Goal: Task Accomplishment & Management: Use online tool/utility

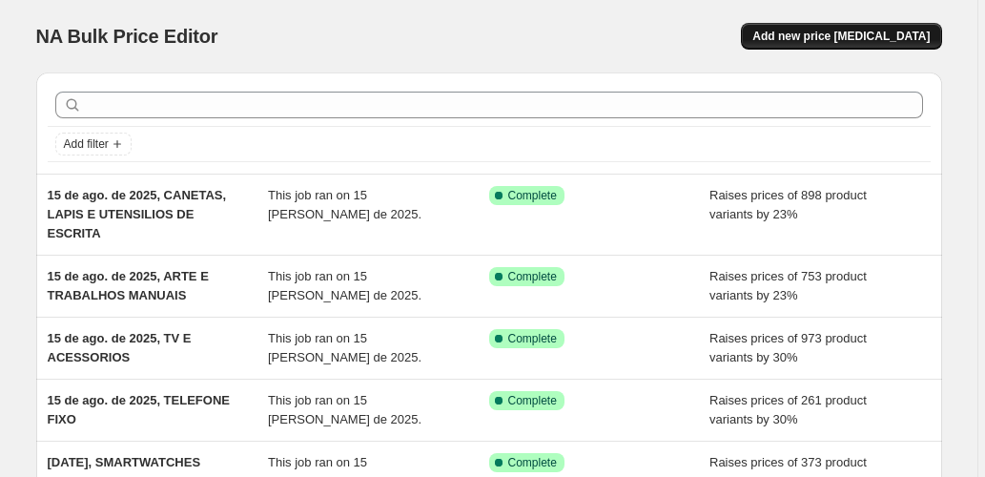
click at [860, 31] on span "Add new price [MEDICAL_DATA]" at bounding box center [841, 36] width 177 height 15
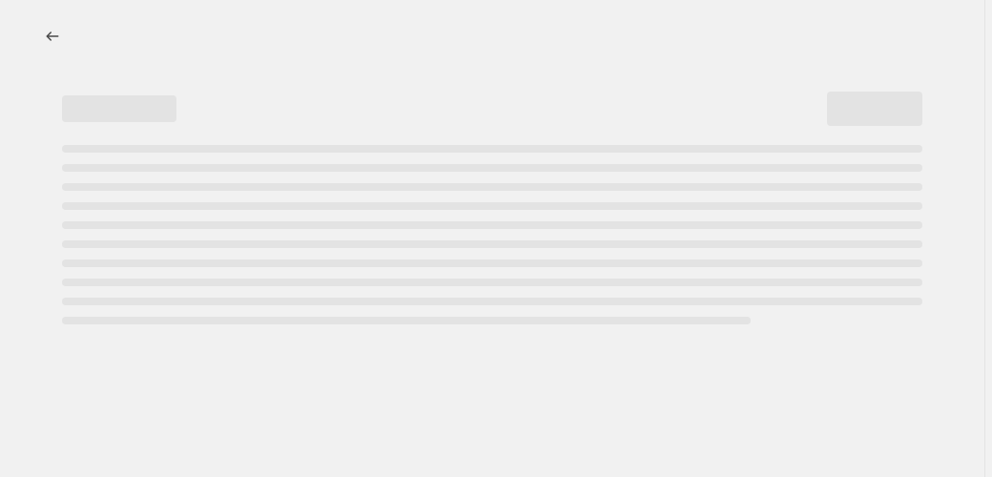
select select "percentage"
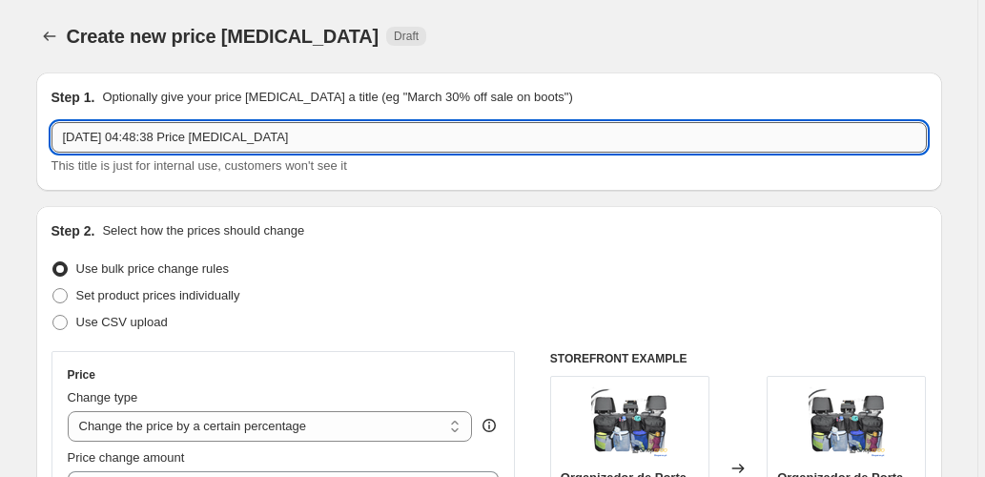
drag, startPoint x: 311, startPoint y: 139, endPoint x: 143, endPoint y: 133, distance: 168.0
click at [143, 133] on input "[DATE] 04:48:38 Price [MEDICAL_DATA]" at bounding box center [490, 137] width 876 height 31
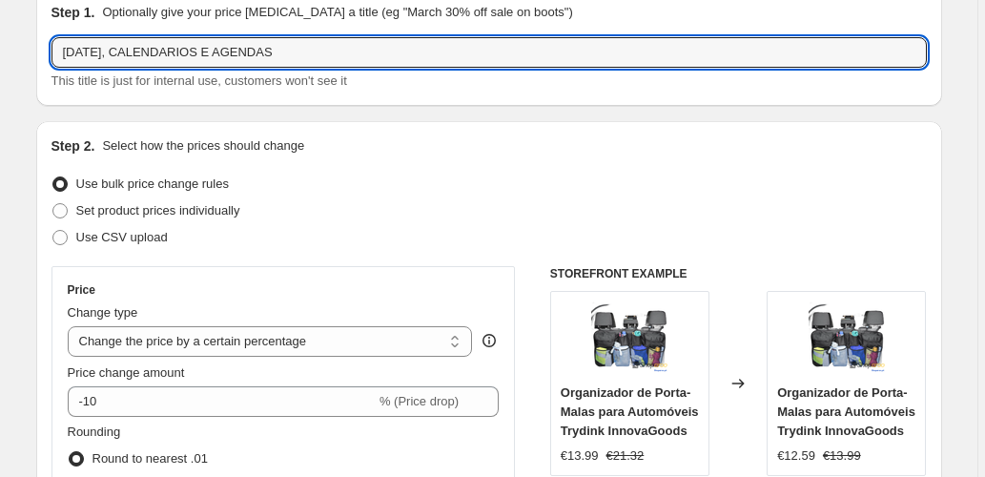
scroll to position [191, 0]
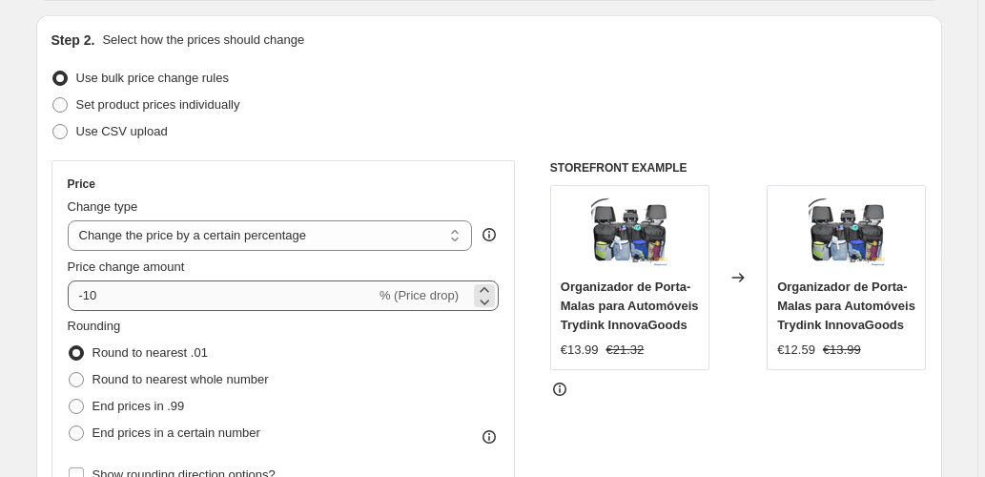
type input "[DATE], CALENDARIOS E AGENDAS"
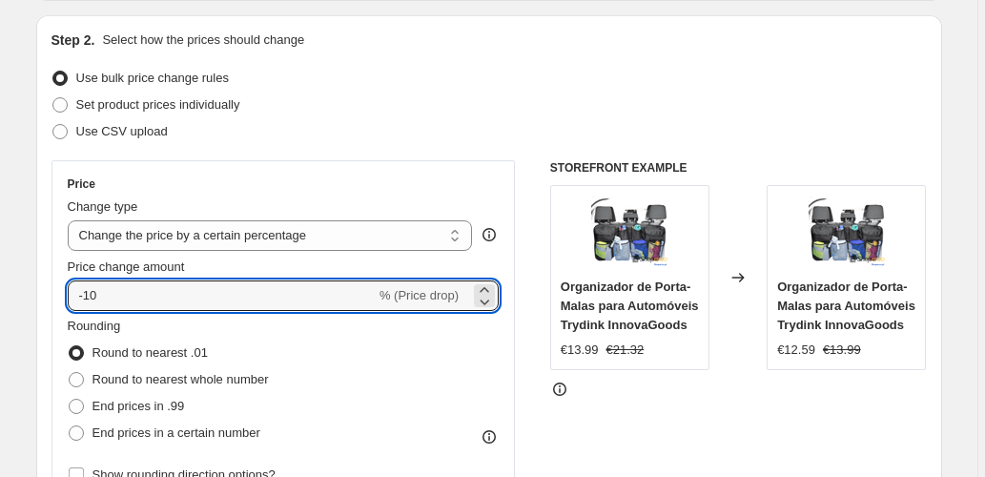
drag, startPoint x: 135, startPoint y: 301, endPoint x: -37, endPoint y: 301, distance: 172.7
click at [0, 286] on html "Home Settings Plans Skip to content Create new price [MEDICAL_DATA]. This page …" at bounding box center [492, 47] width 985 height 477
type input "23"
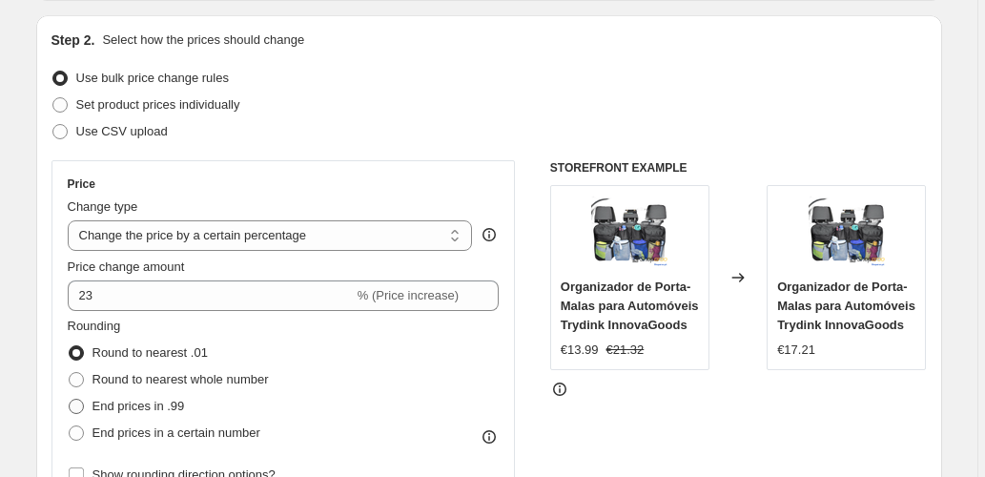
click at [141, 401] on span "End prices in .99" at bounding box center [139, 406] width 93 height 14
click at [70, 400] on input "End prices in .99" at bounding box center [69, 399] width 1 height 1
radio input "true"
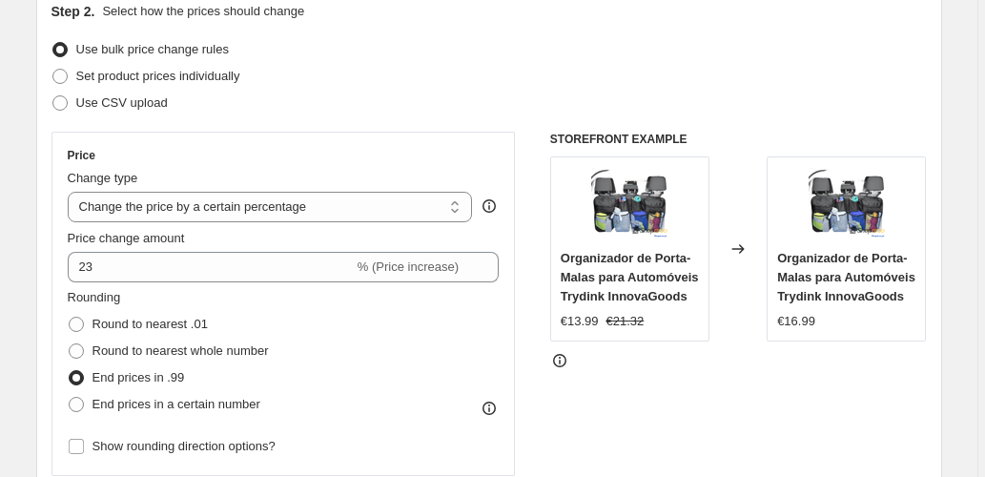
scroll to position [445, 0]
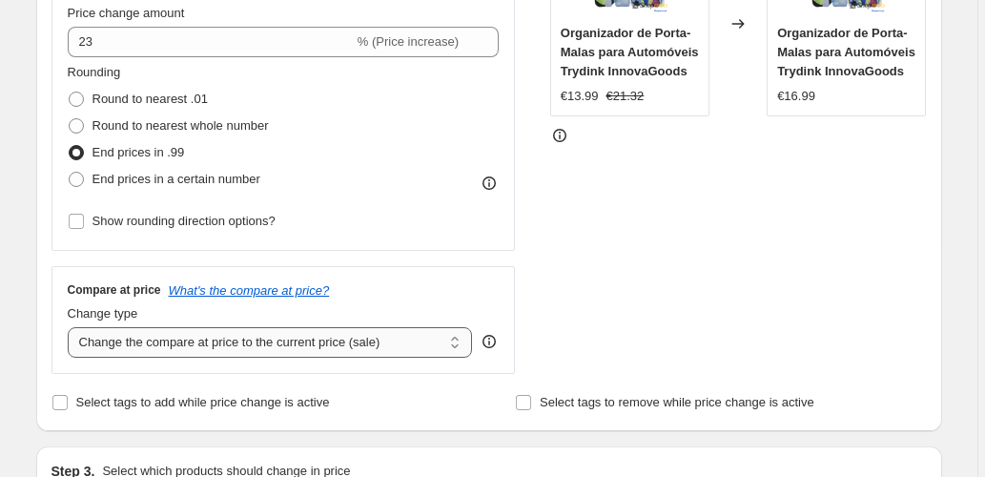
click at [145, 338] on select "Change the compare at price to the current price (sale) Change the compare at p…" at bounding box center [270, 342] width 405 height 31
select select "pp"
click at [70, 327] on select "Change the compare at price to the current price (sale) Change the compare at p…" at bounding box center [270, 342] width 405 height 31
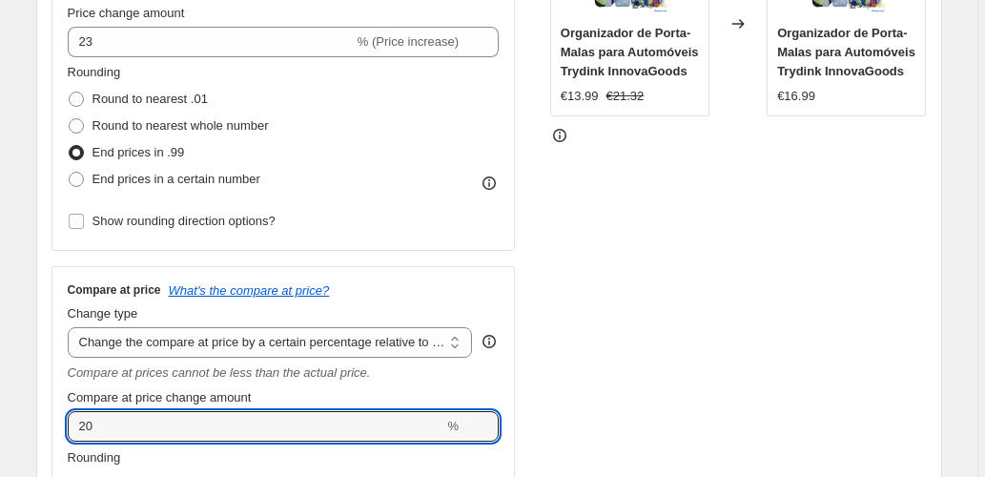
type input "40"
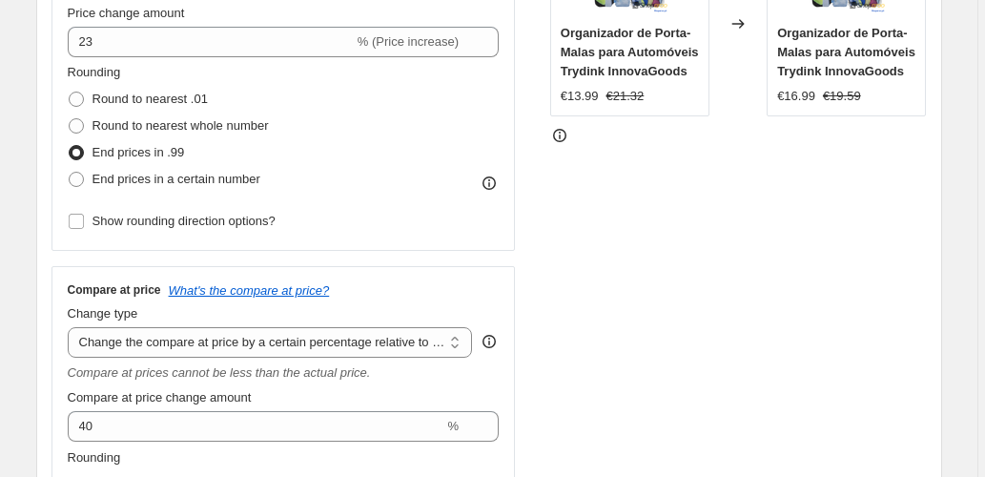
click at [720, 269] on div "STOREFRONT EXAMPLE Organizador de Porta-Malas para Automóveis Trydink InnovaGoo…" at bounding box center [738, 272] width 377 height 730
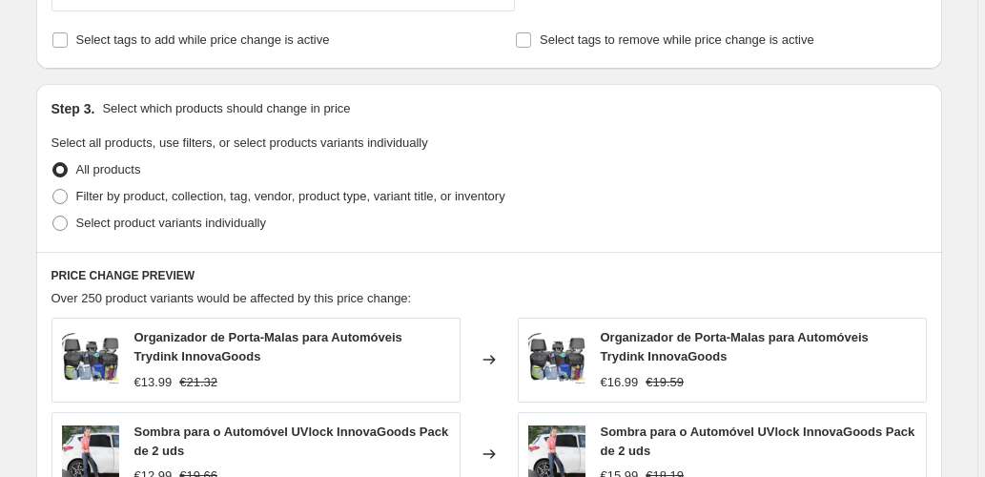
scroll to position [1081, 0]
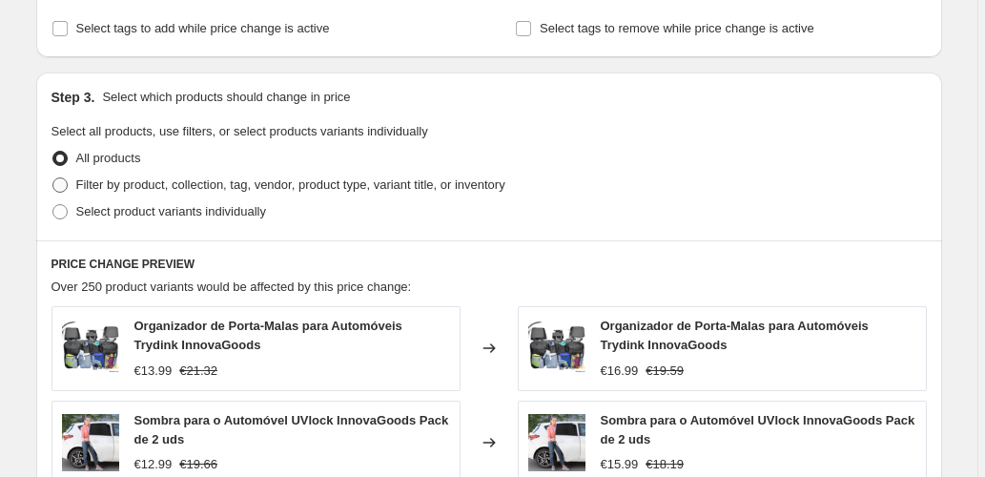
click at [251, 183] on span "Filter by product, collection, tag, vendor, product type, variant title, or inv…" at bounding box center [290, 184] width 429 height 14
click at [53, 178] on input "Filter by product, collection, tag, vendor, product type, variant title, or inv…" at bounding box center [52, 177] width 1 height 1
radio input "true"
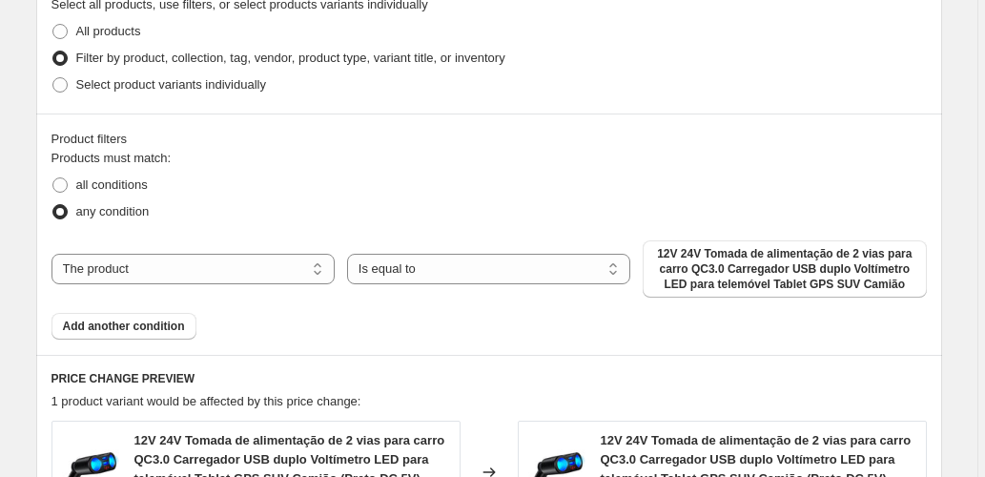
scroll to position [1208, 0]
click at [258, 259] on select "The product The product's collection The product's tag The product's vendor The…" at bounding box center [193, 269] width 283 height 31
select select "collection"
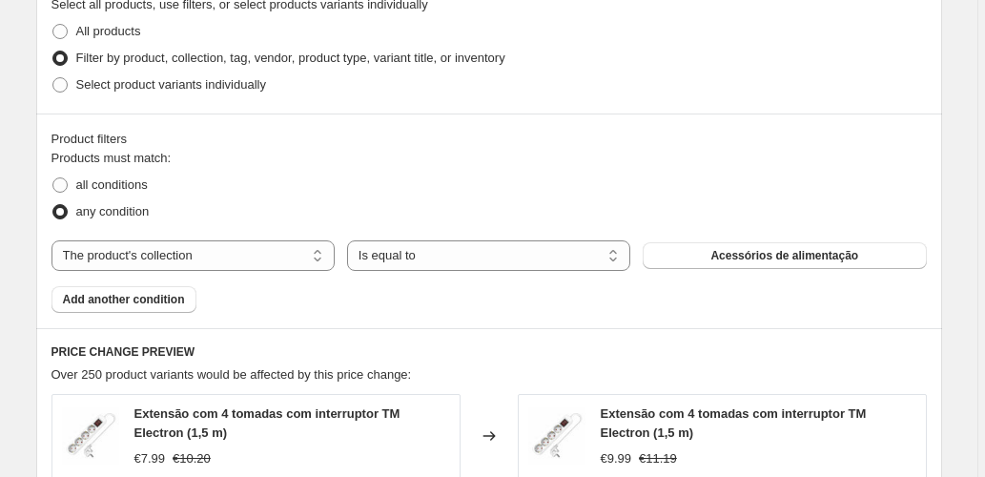
click at [736, 256] on span "Acessórios de alimentação" at bounding box center [785, 255] width 148 height 15
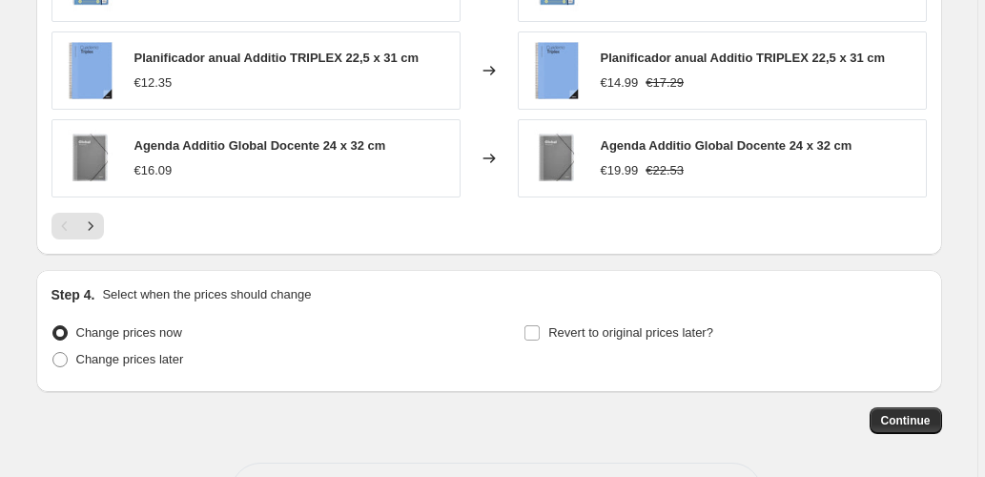
scroll to position [1913, 0]
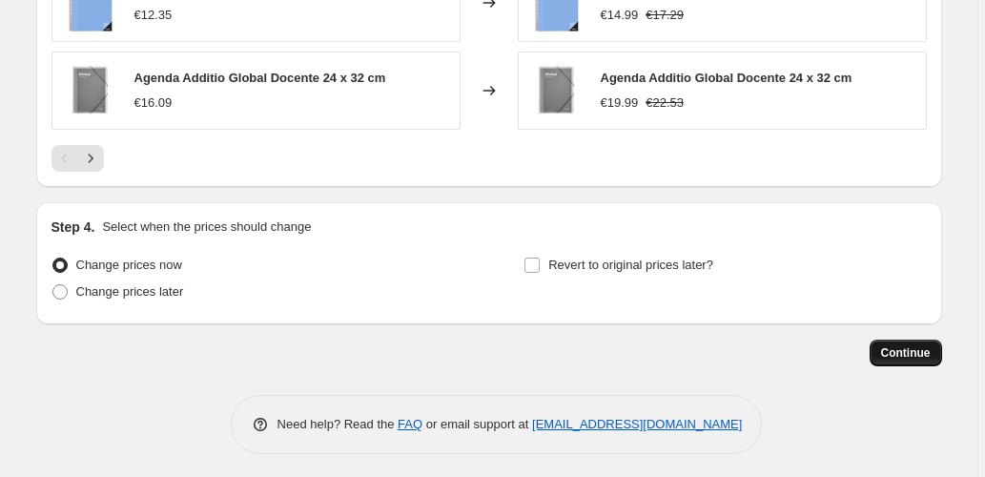
click at [898, 352] on span "Continue" at bounding box center [906, 352] width 50 height 15
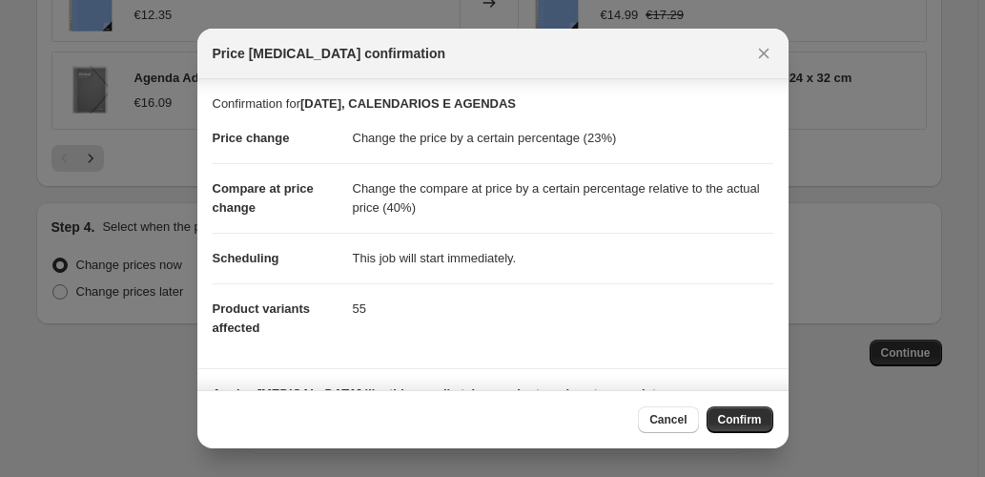
scroll to position [148, 0]
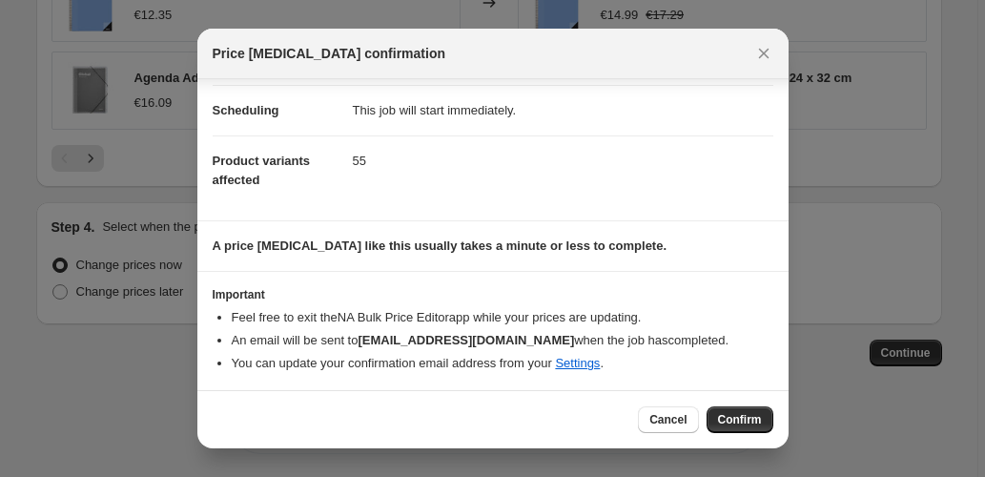
click at [736, 418] on span "Confirm" at bounding box center [740, 419] width 44 height 15
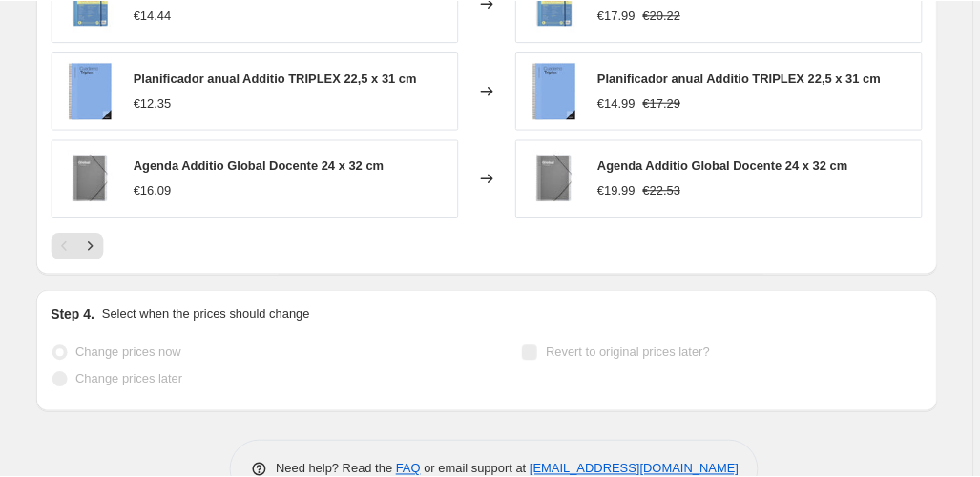
scroll to position [1962, 0]
